Goal: Check status: Check status

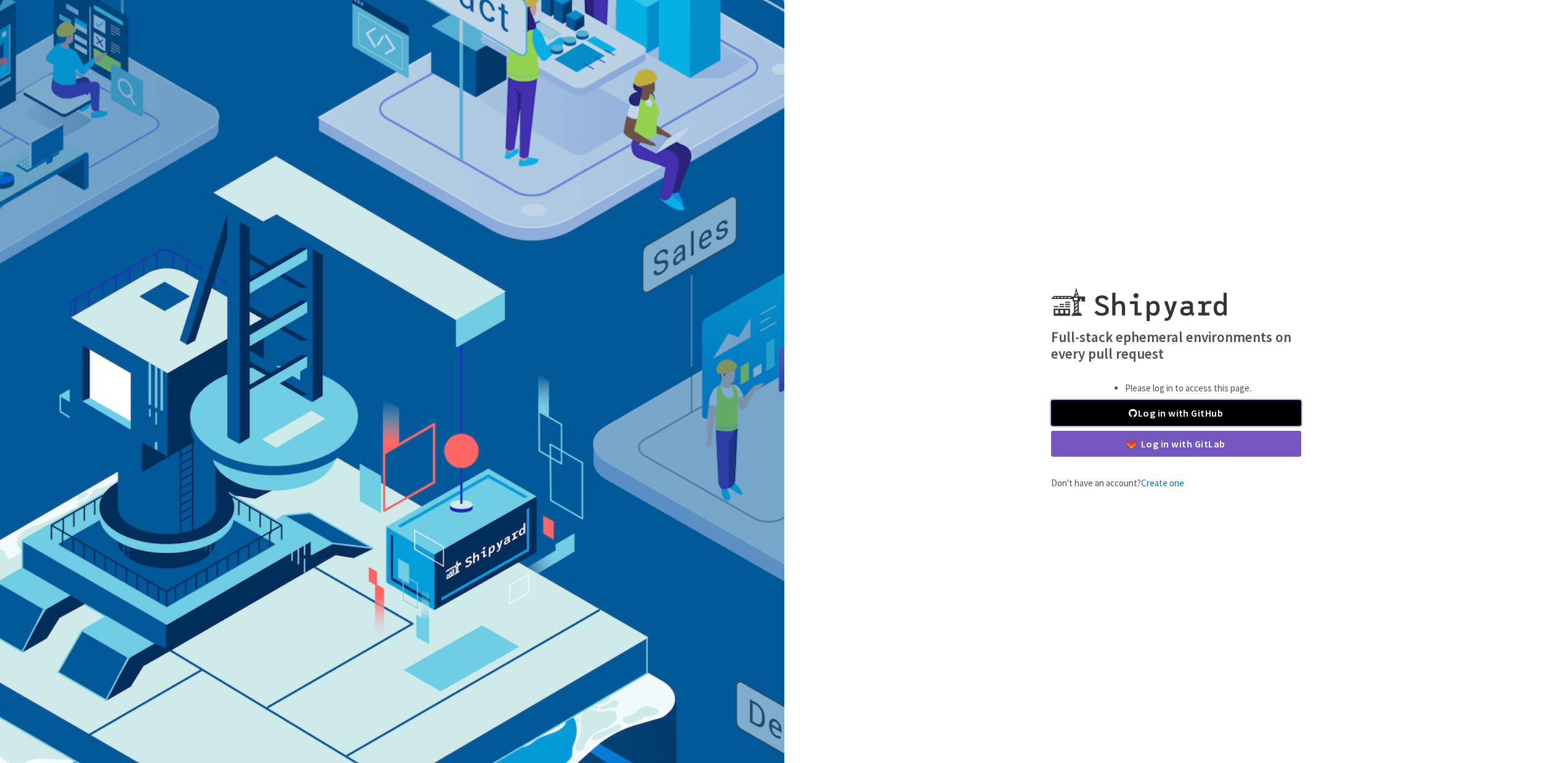
click at [1209, 414] on link "Log in with GitHub" at bounding box center [1176, 413] width 250 height 26
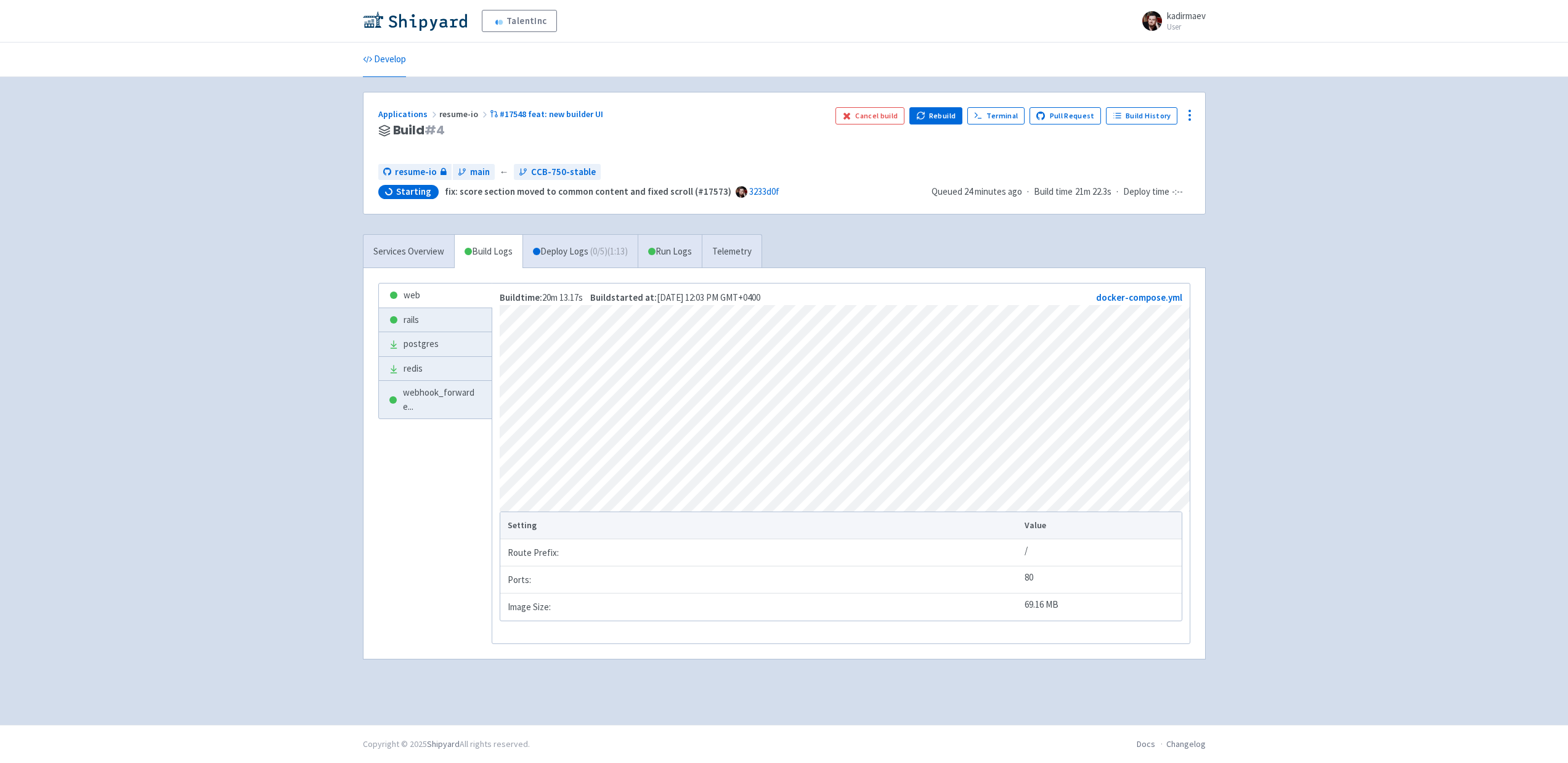
click at [1404, 437] on div "TalentInc kadirmaev User Profile Sign out Develop" at bounding box center [784, 362] width 1568 height 725
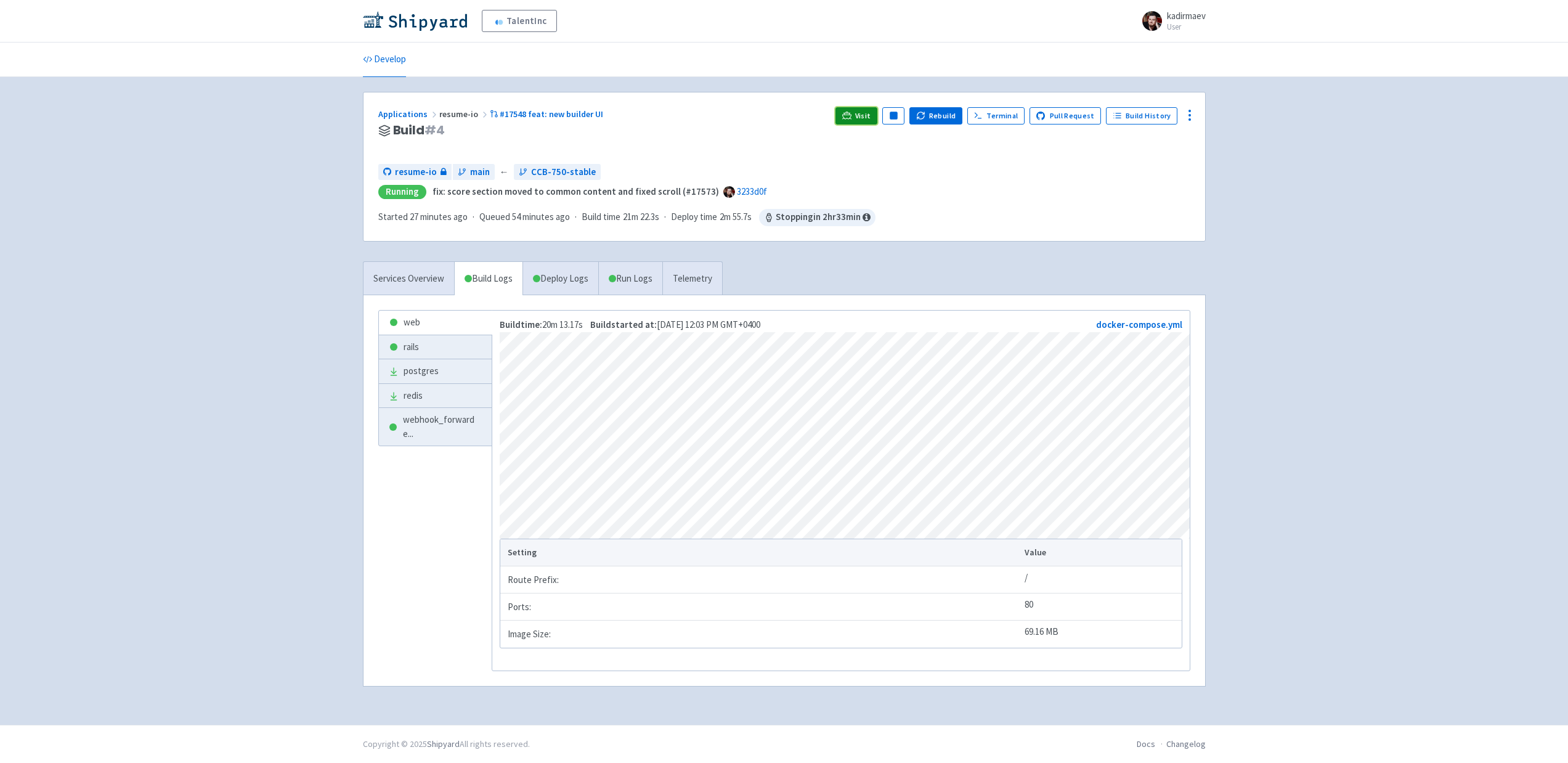
click at [867, 121] on link "Visit" at bounding box center [856, 116] width 42 height 18
